Goal: Navigation & Orientation: Understand site structure

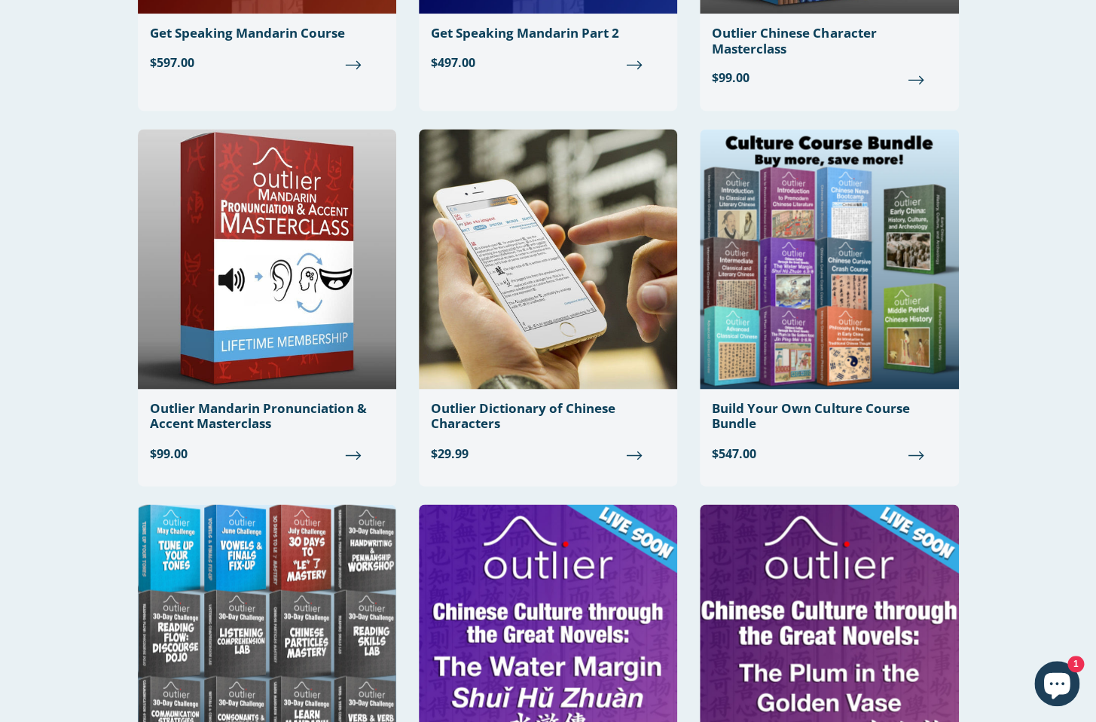
scroll to position [777, 0]
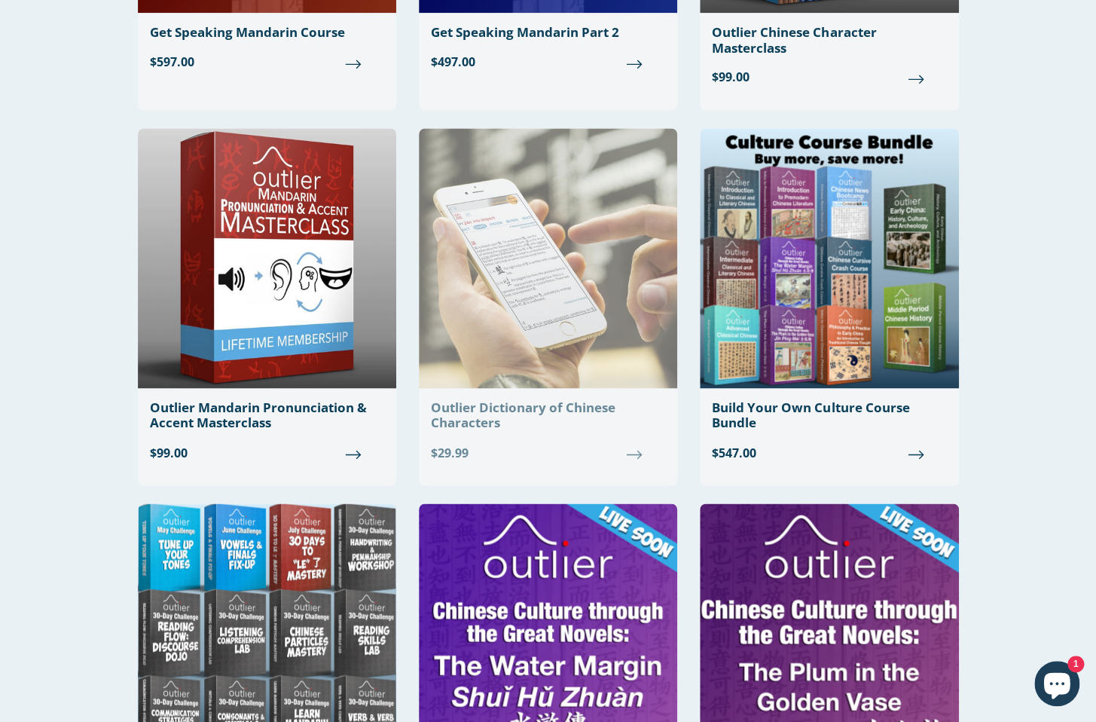
click at [518, 274] on img at bounding box center [548, 258] width 258 height 260
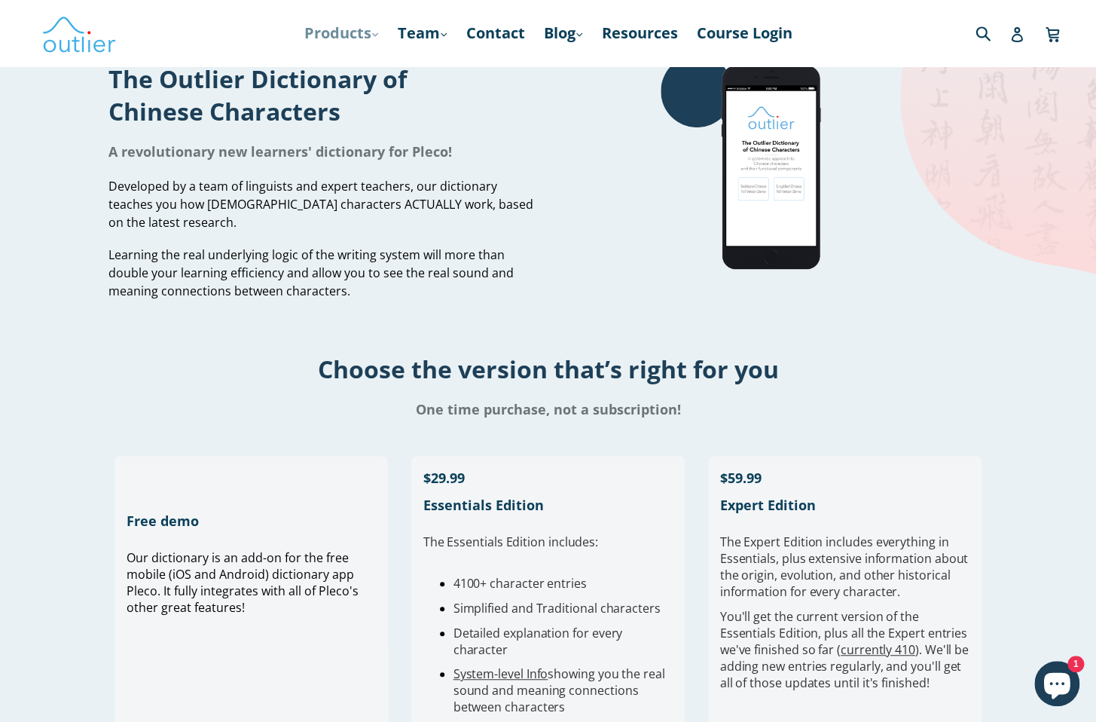
click at [343, 29] on link "Products .cls-1{fill:#231f20} expand" at bounding box center [341, 33] width 90 height 27
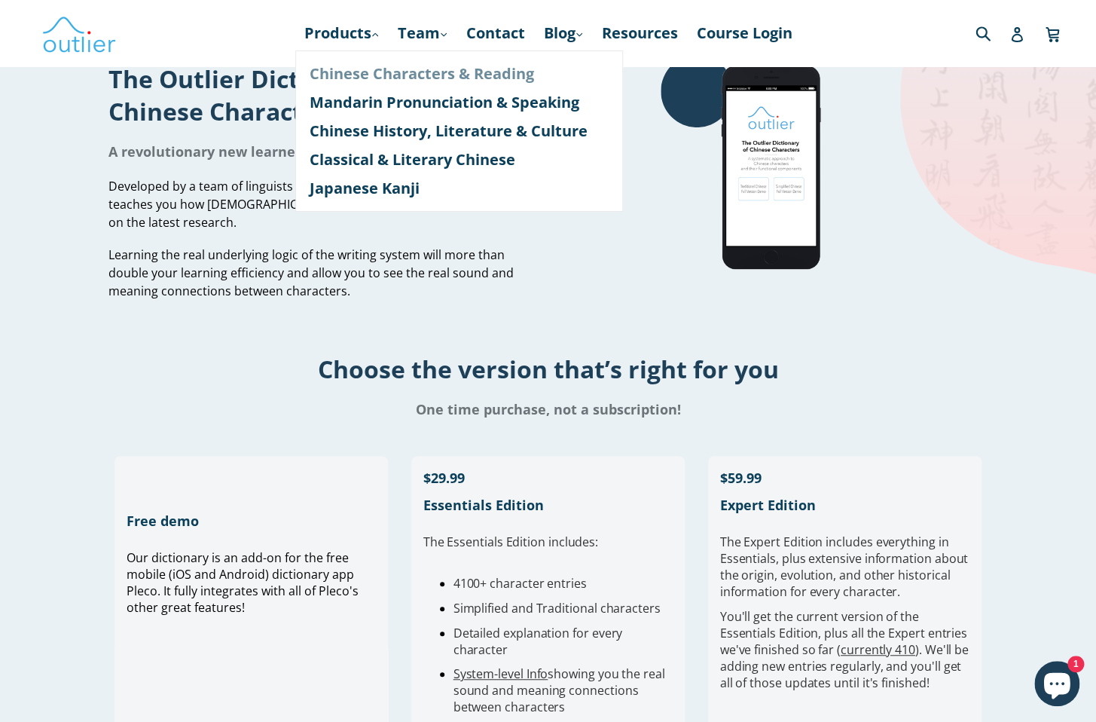
click at [350, 69] on link "Chinese Characters & Reading" at bounding box center [459, 74] width 301 height 29
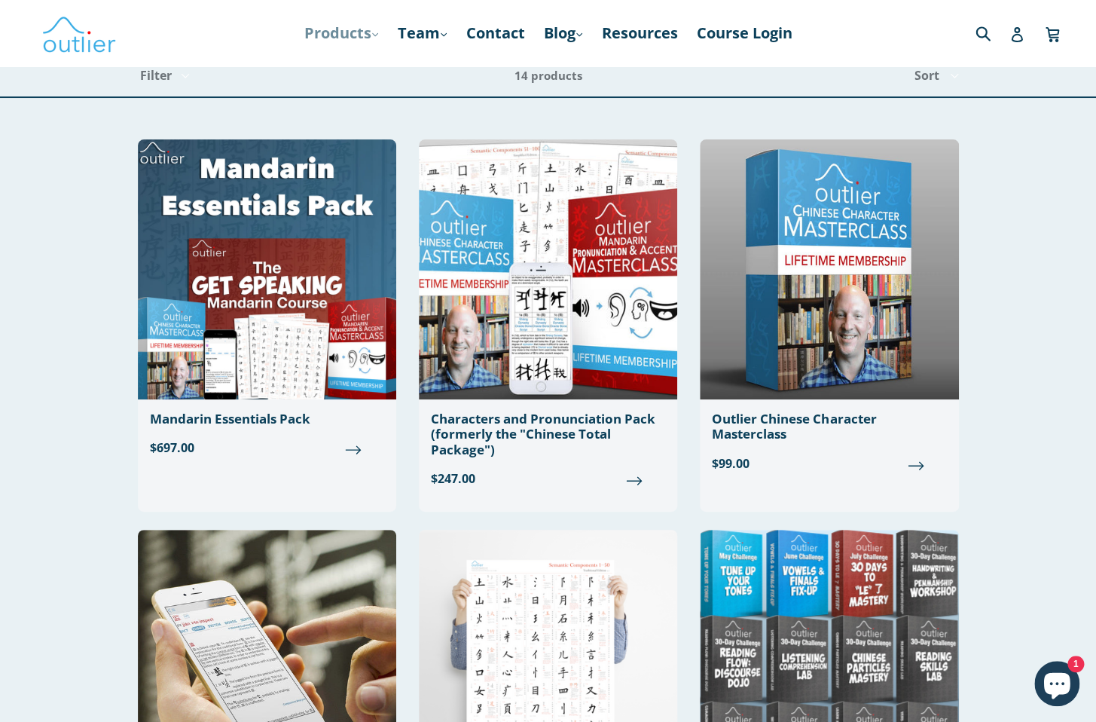
click at [360, 37] on link "Products .cls-1{fill:#231f20} expand" at bounding box center [341, 33] width 90 height 27
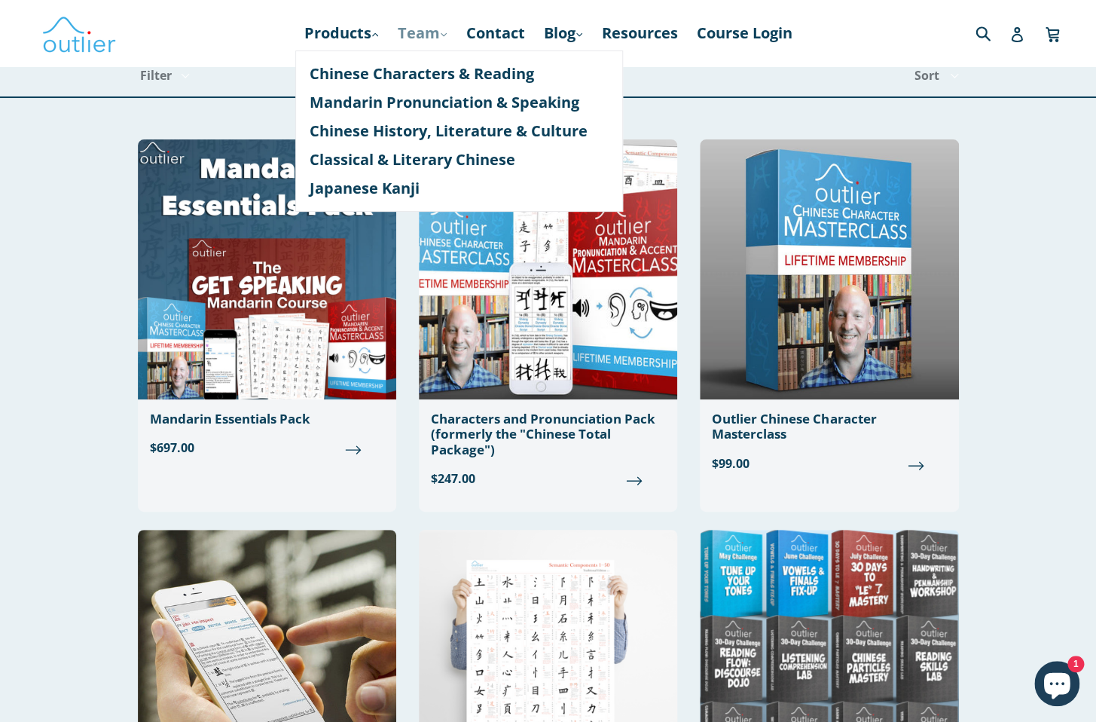
click at [422, 29] on link "Team .cls-1{fill:#231f20} expand" at bounding box center [421, 33] width 65 height 27
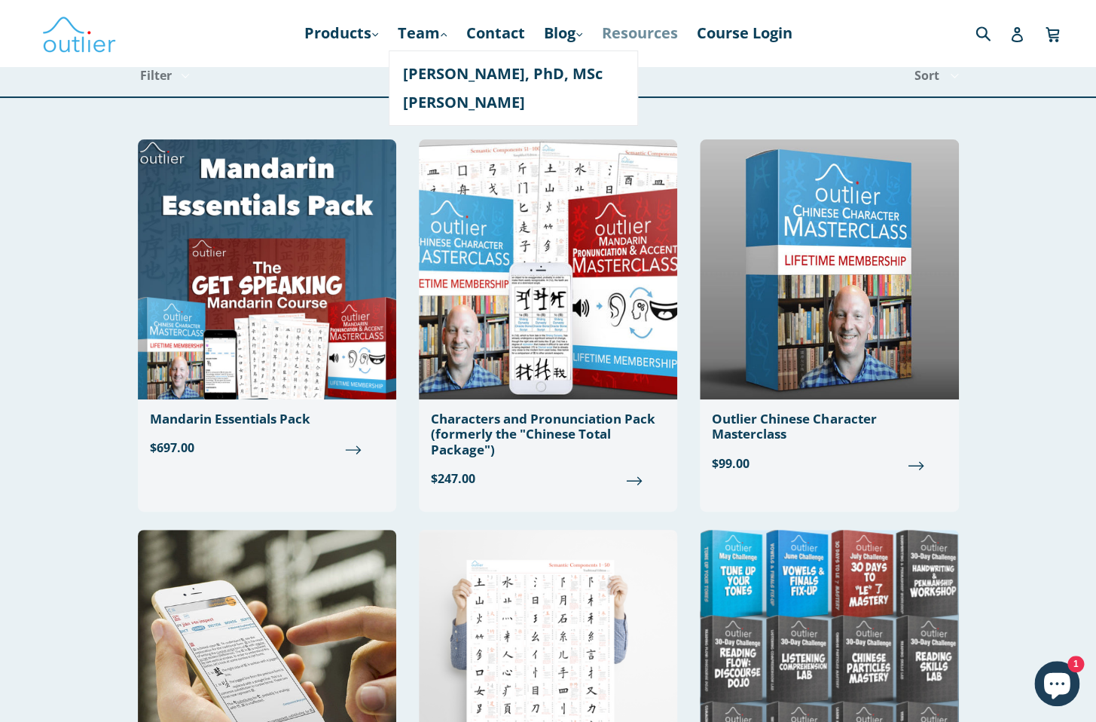
click at [655, 35] on link "Resources" at bounding box center [639, 33] width 91 height 27
